Goal: Task Accomplishment & Management: Manage account settings

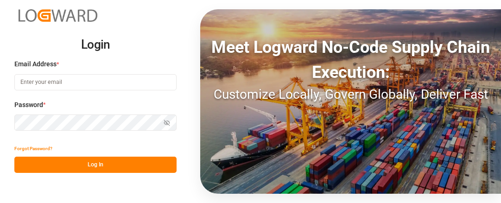
type input "[EMAIL_ADDRESS][DOMAIN_NAME]"
click at [78, 159] on button "Log In" at bounding box center [95, 165] width 162 height 16
